Goal: Information Seeking & Learning: Learn about a topic

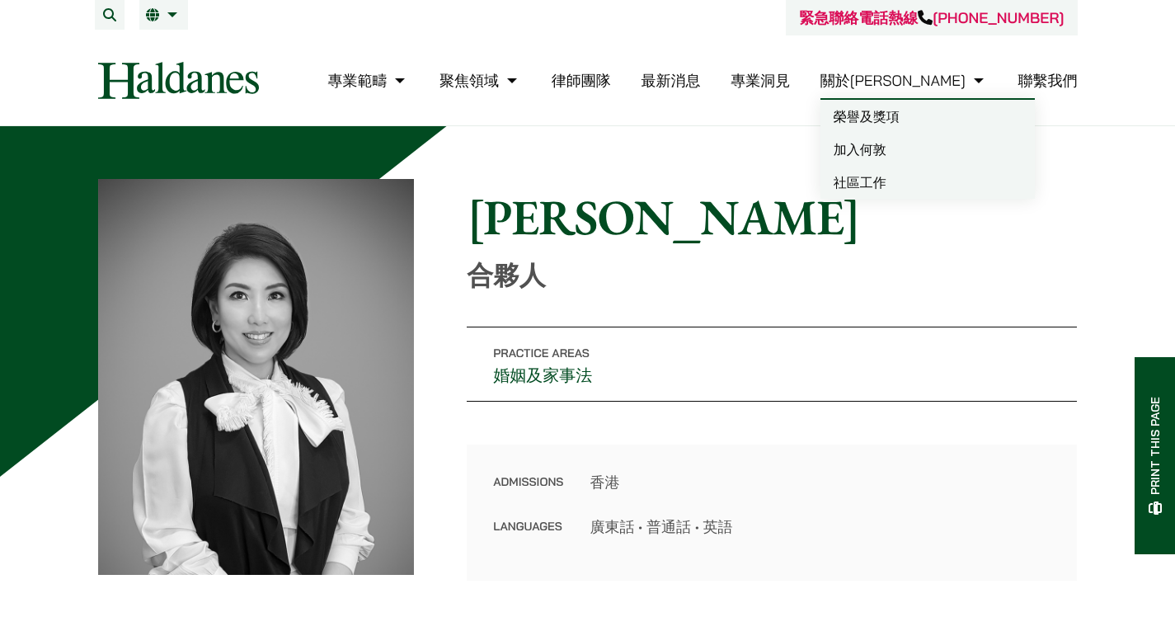
click at [960, 79] on link "關於[PERSON_NAME]" at bounding box center [903, 80] width 167 height 19
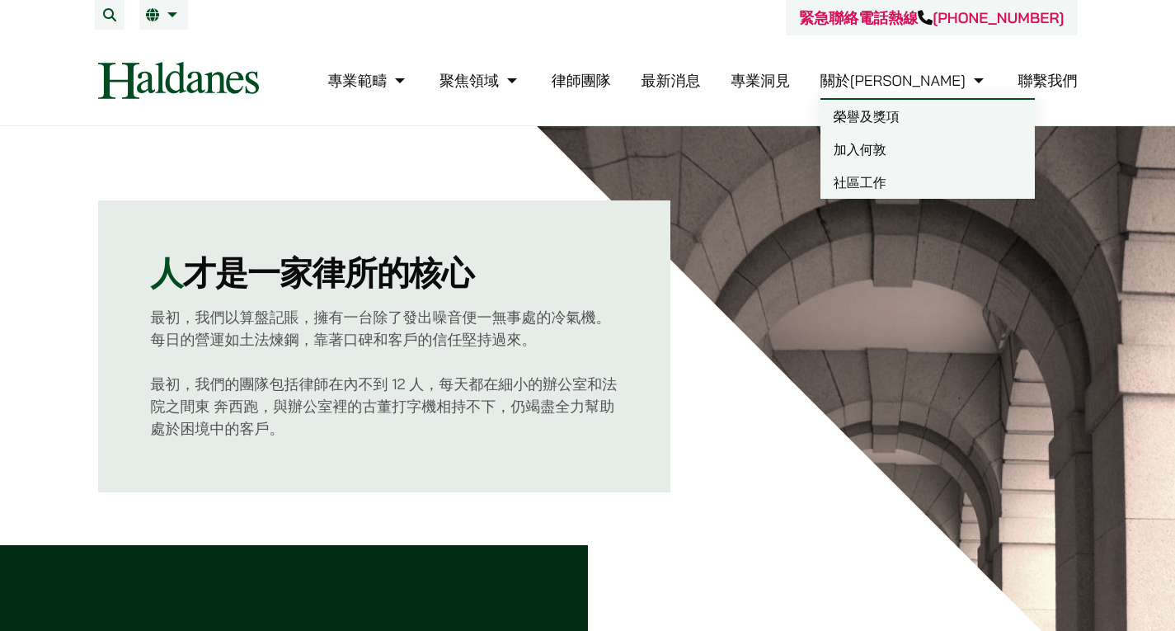
click at [940, 91] on li "關於何敦 榮譽及獎項 加入何敦 社區工作" at bounding box center [903, 80] width 167 height 35
click at [937, 143] on link "加入何敦" at bounding box center [927, 149] width 214 height 33
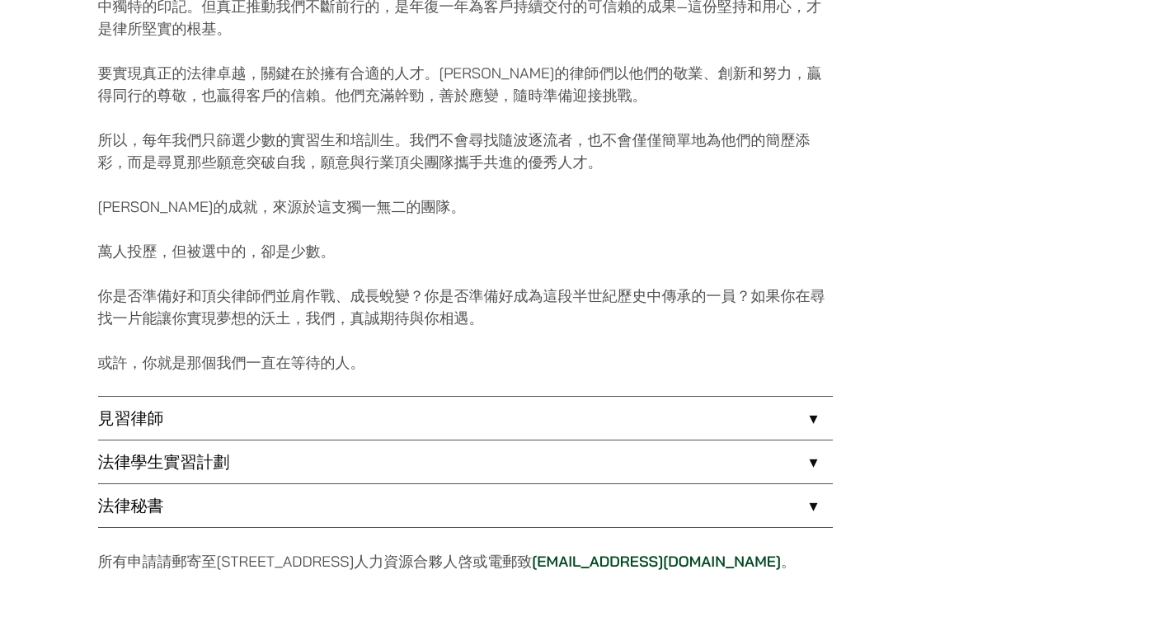
scroll to position [1401, 0]
